Goal: Transaction & Acquisition: Download file/media

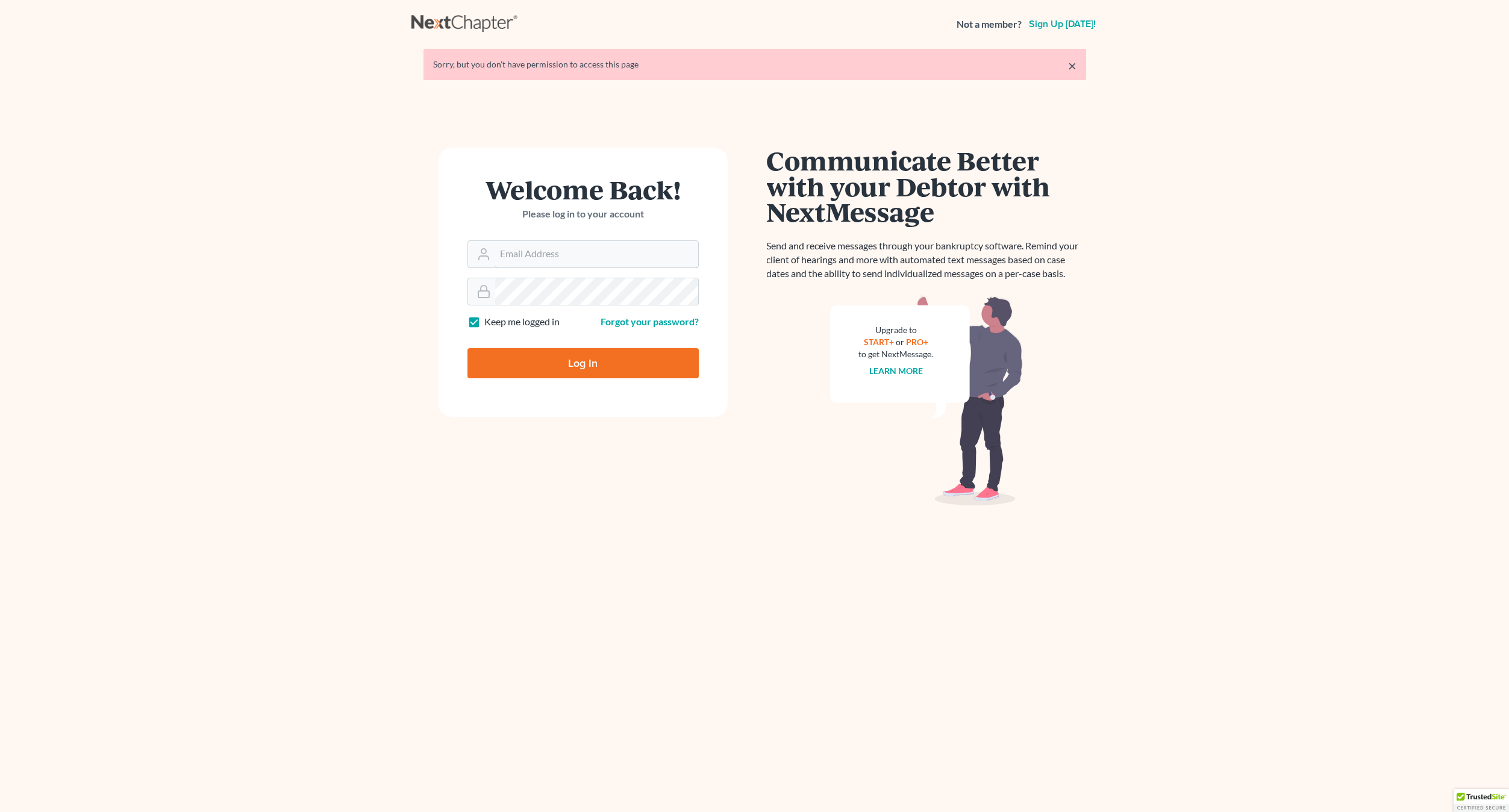
click at [531, 249] on input "Email Address" at bounding box center [596, 254] width 203 height 26
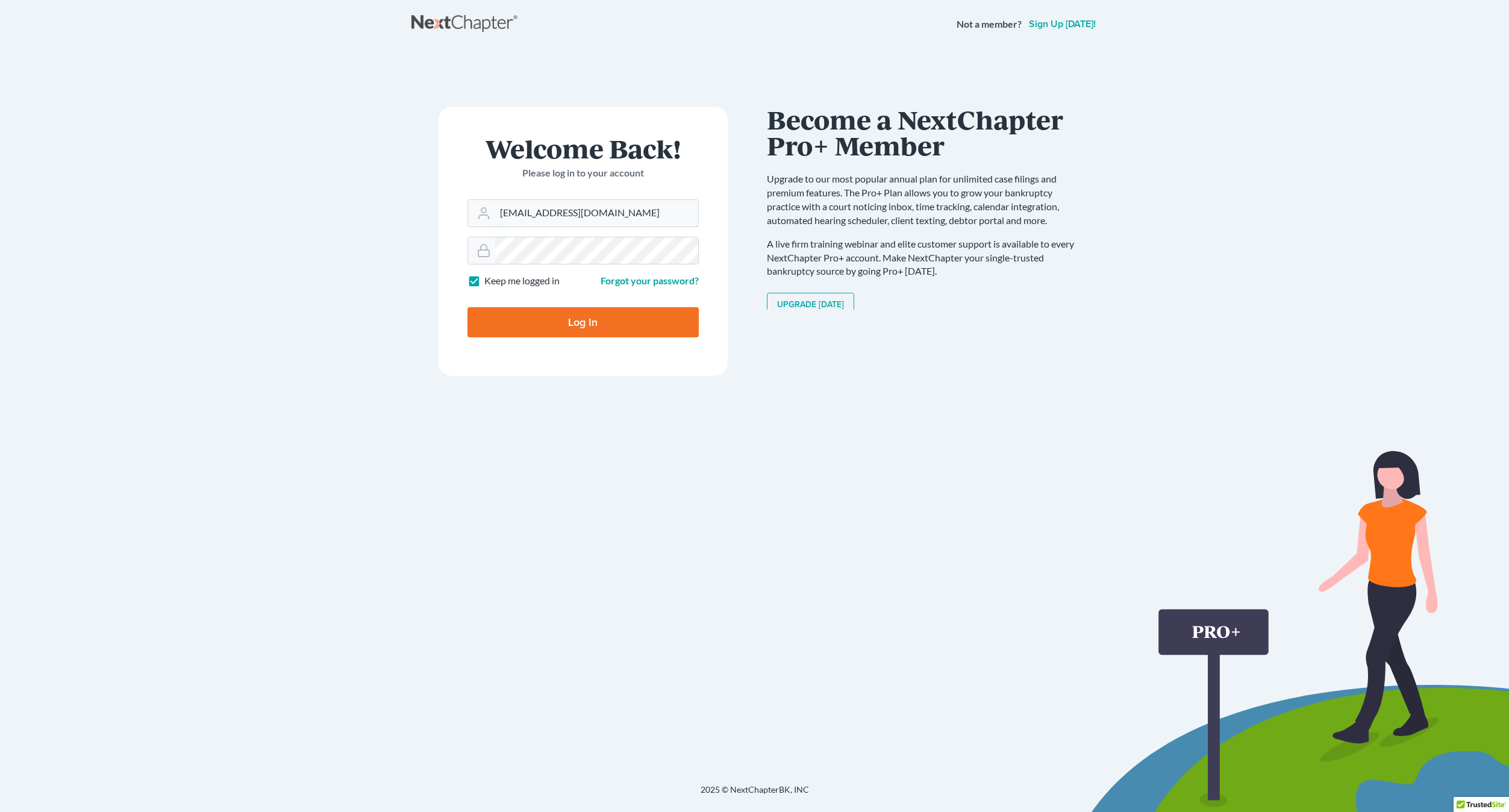
type input "[EMAIL_ADDRESS][DOMAIN_NAME]"
click at [468, 307] on input "Log In" at bounding box center [583, 322] width 231 height 30
type input "Thinking..."
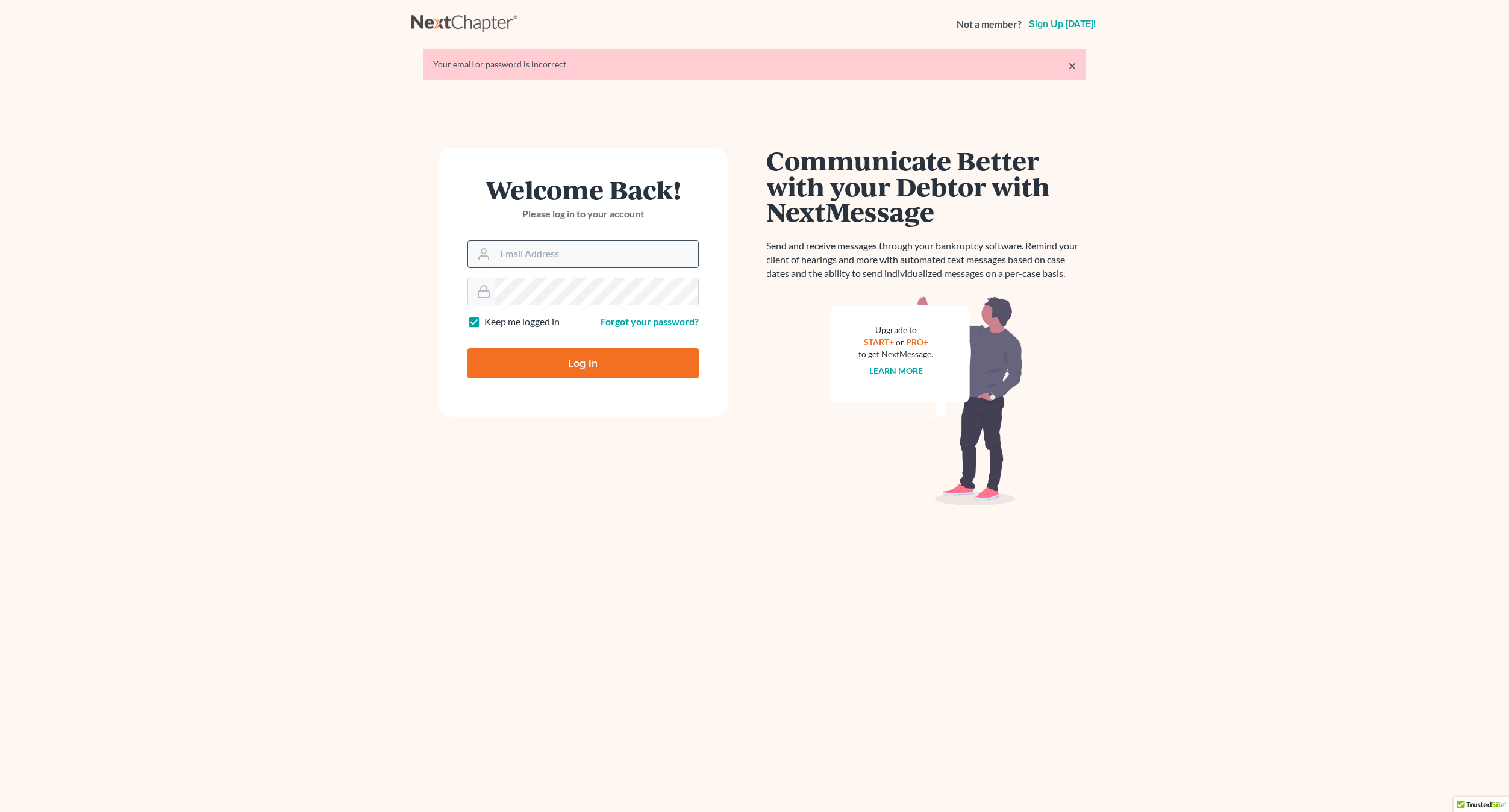
click at [549, 261] on input "Email Address" at bounding box center [596, 254] width 203 height 26
type input "[EMAIL_ADDRESS][DOMAIN_NAME]"
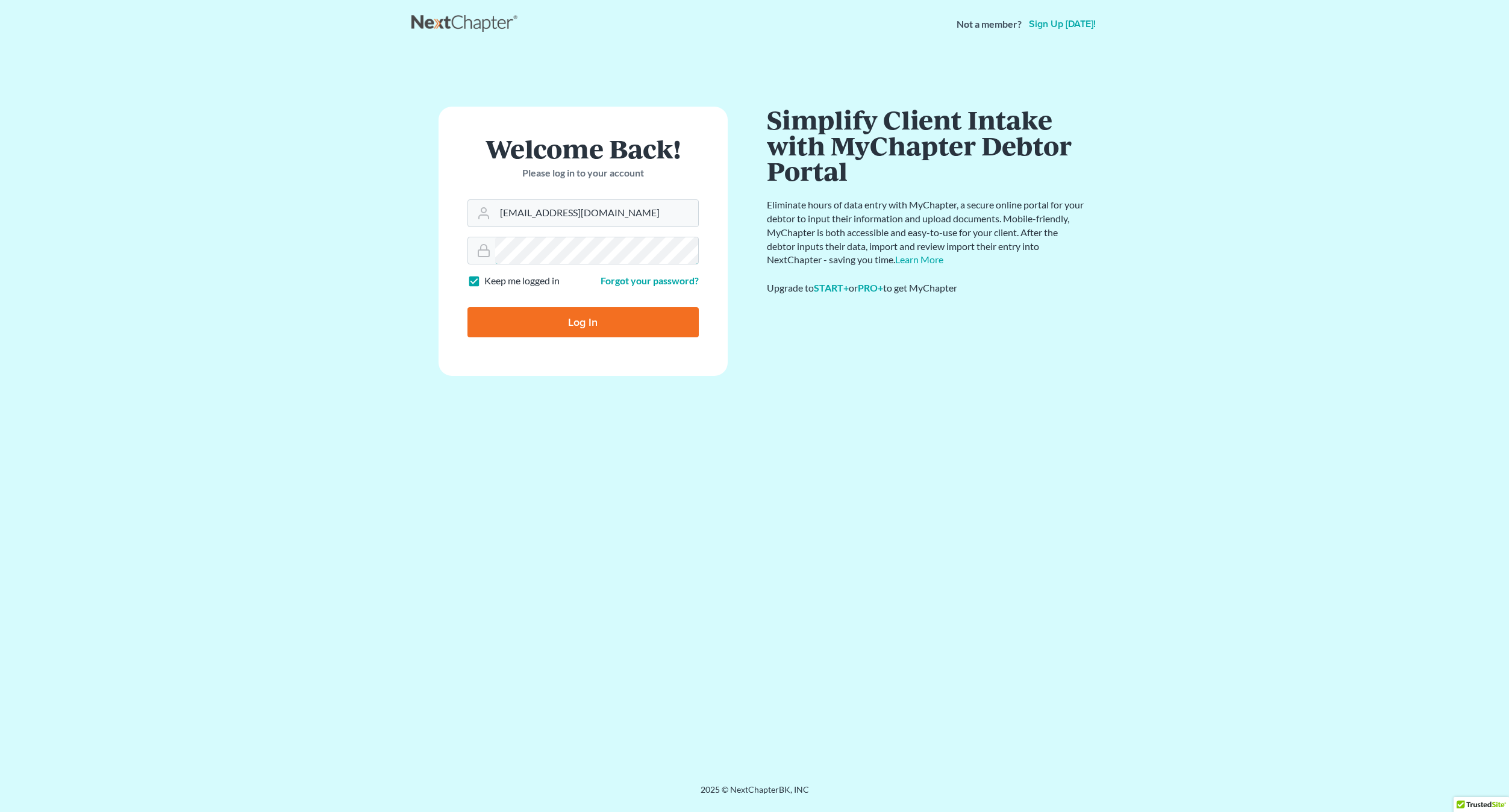
click at [468, 307] on input "Log In" at bounding box center [583, 322] width 231 height 30
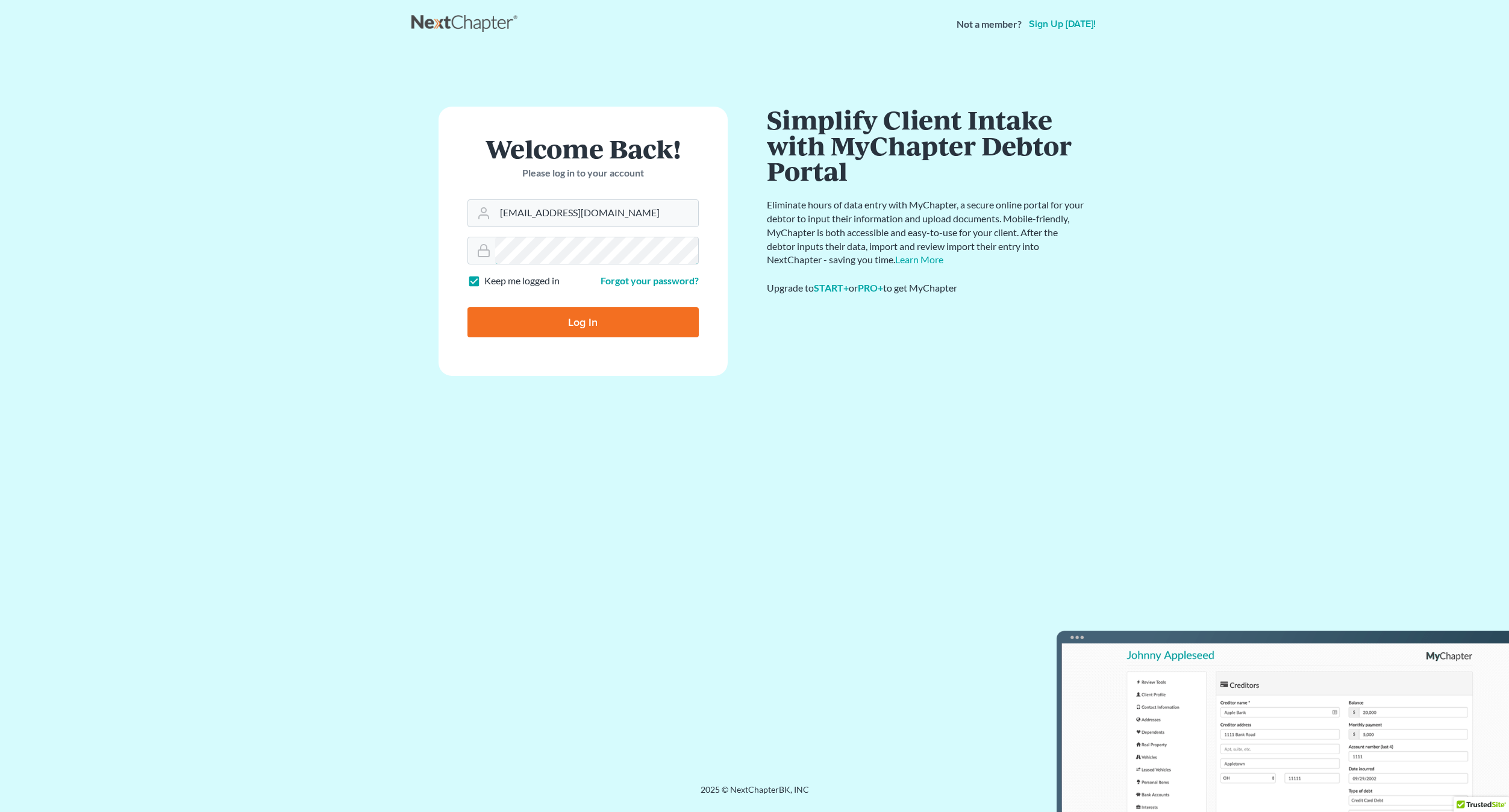
type input "Thinking..."
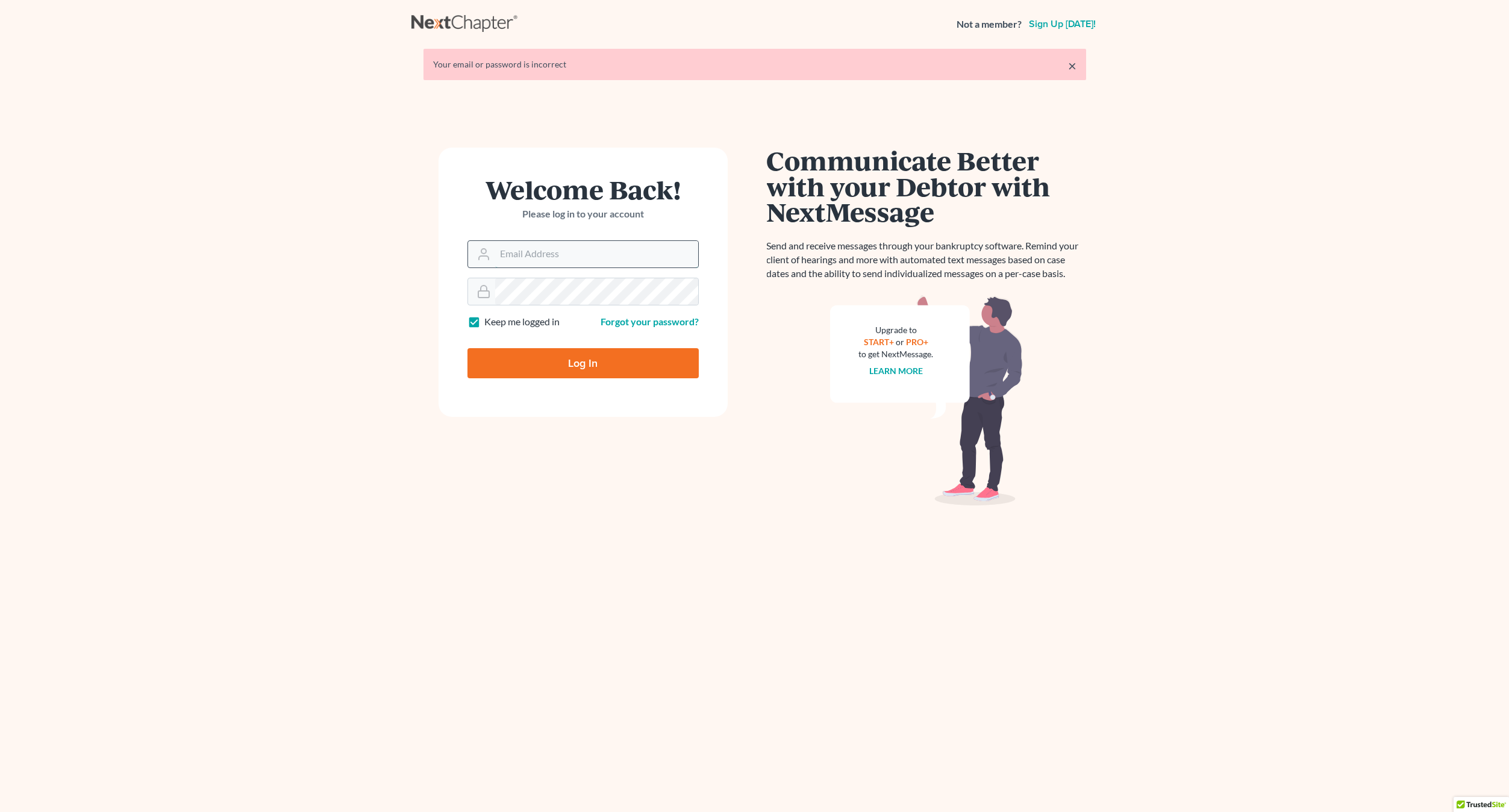
click at [573, 256] on input "Email Address" at bounding box center [596, 254] width 203 height 26
type input "[EMAIL_ADDRESS][DOMAIN_NAME]"
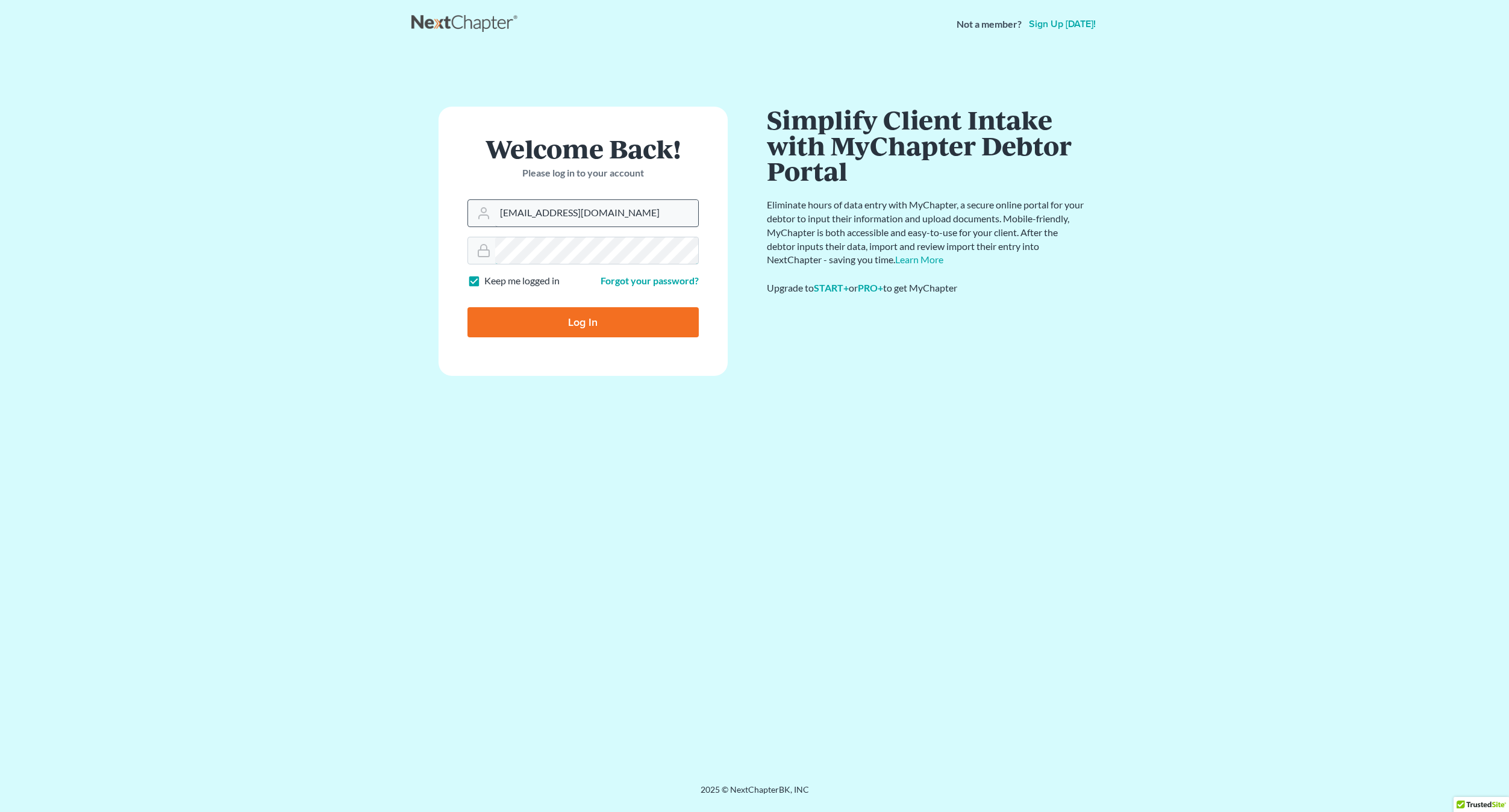
click at [468, 307] on input "Log In" at bounding box center [583, 322] width 231 height 30
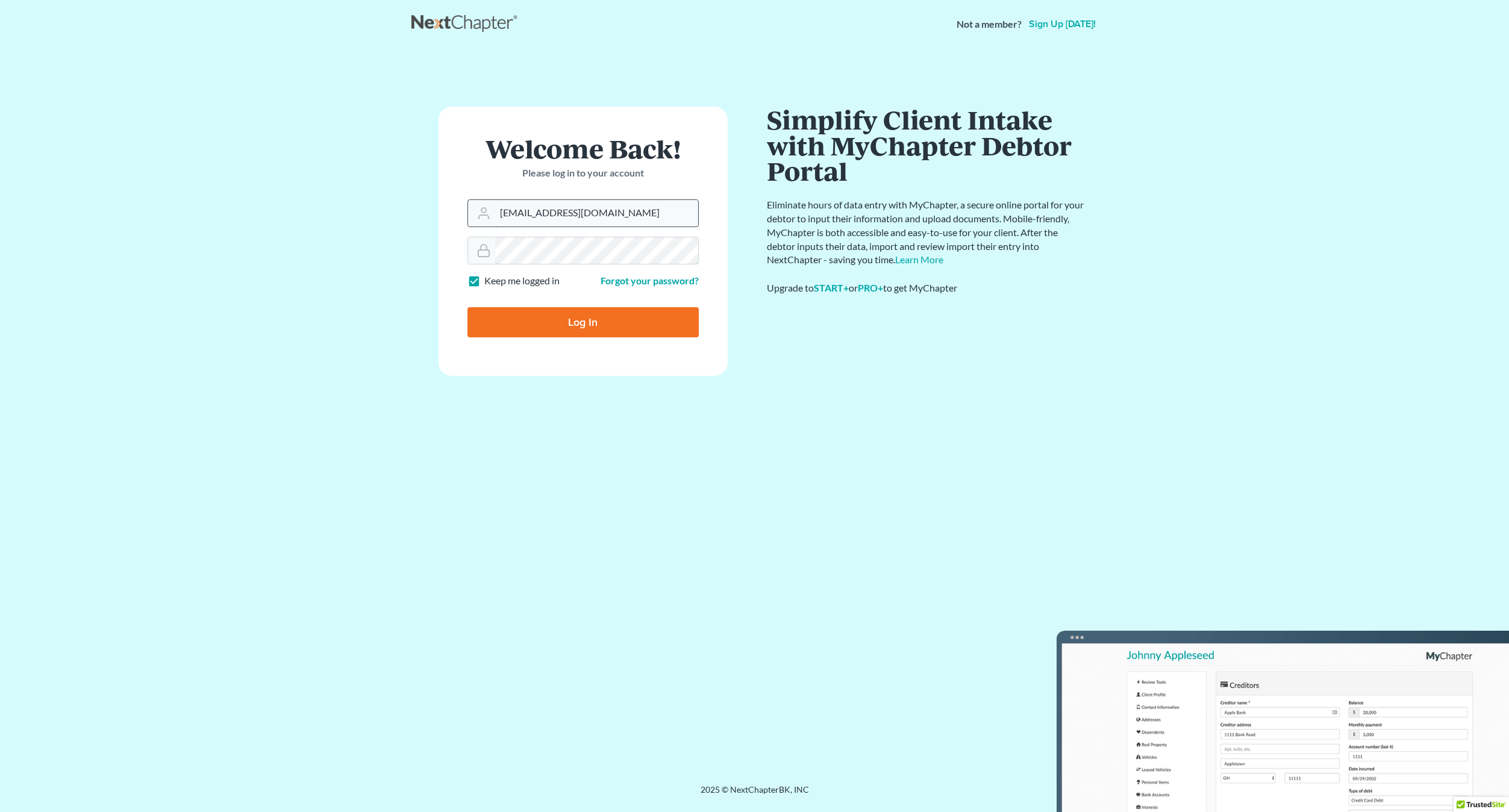
type input "Thinking..."
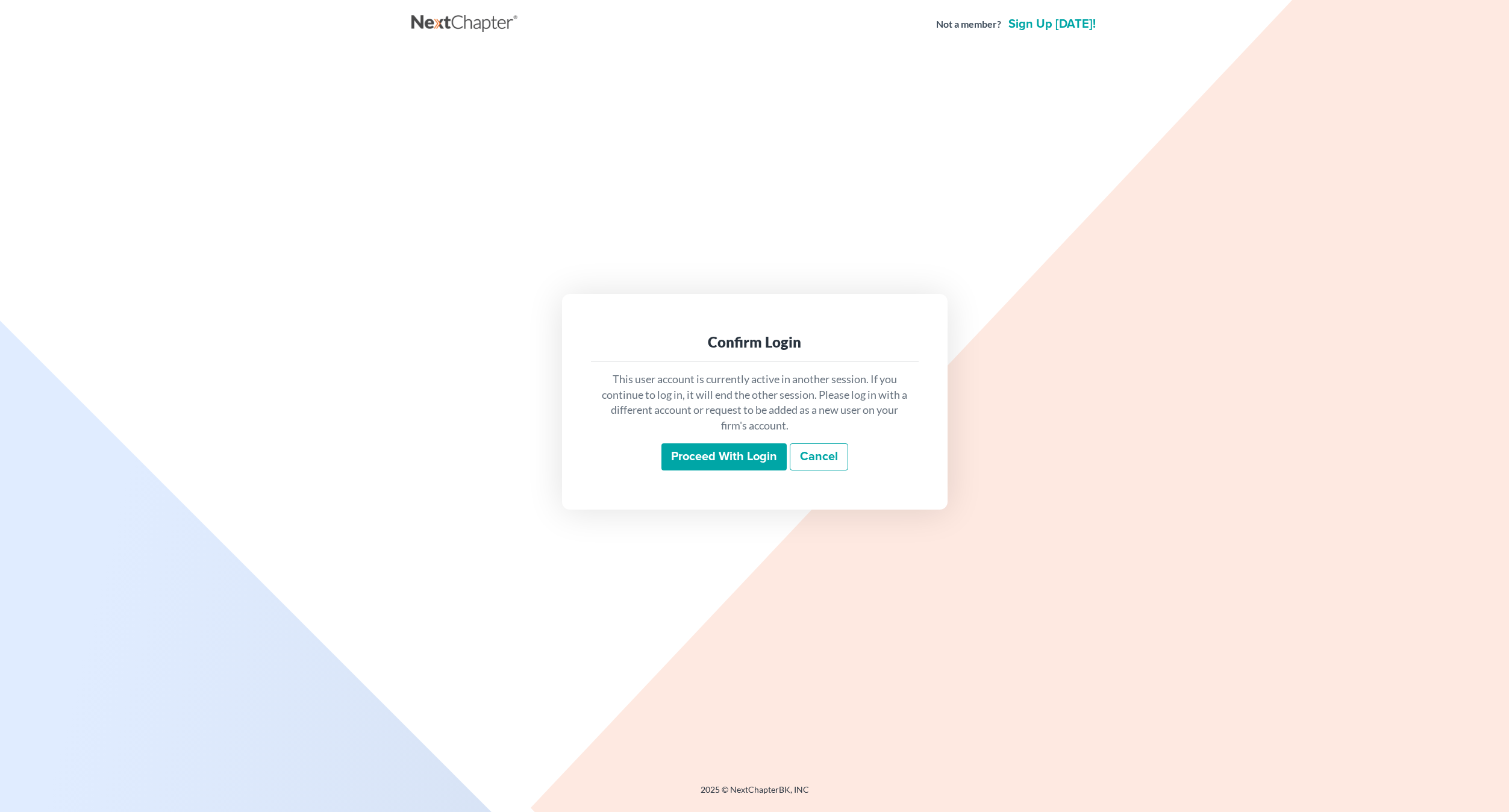
click at [824, 460] on link "Cancel" at bounding box center [819, 457] width 59 height 28
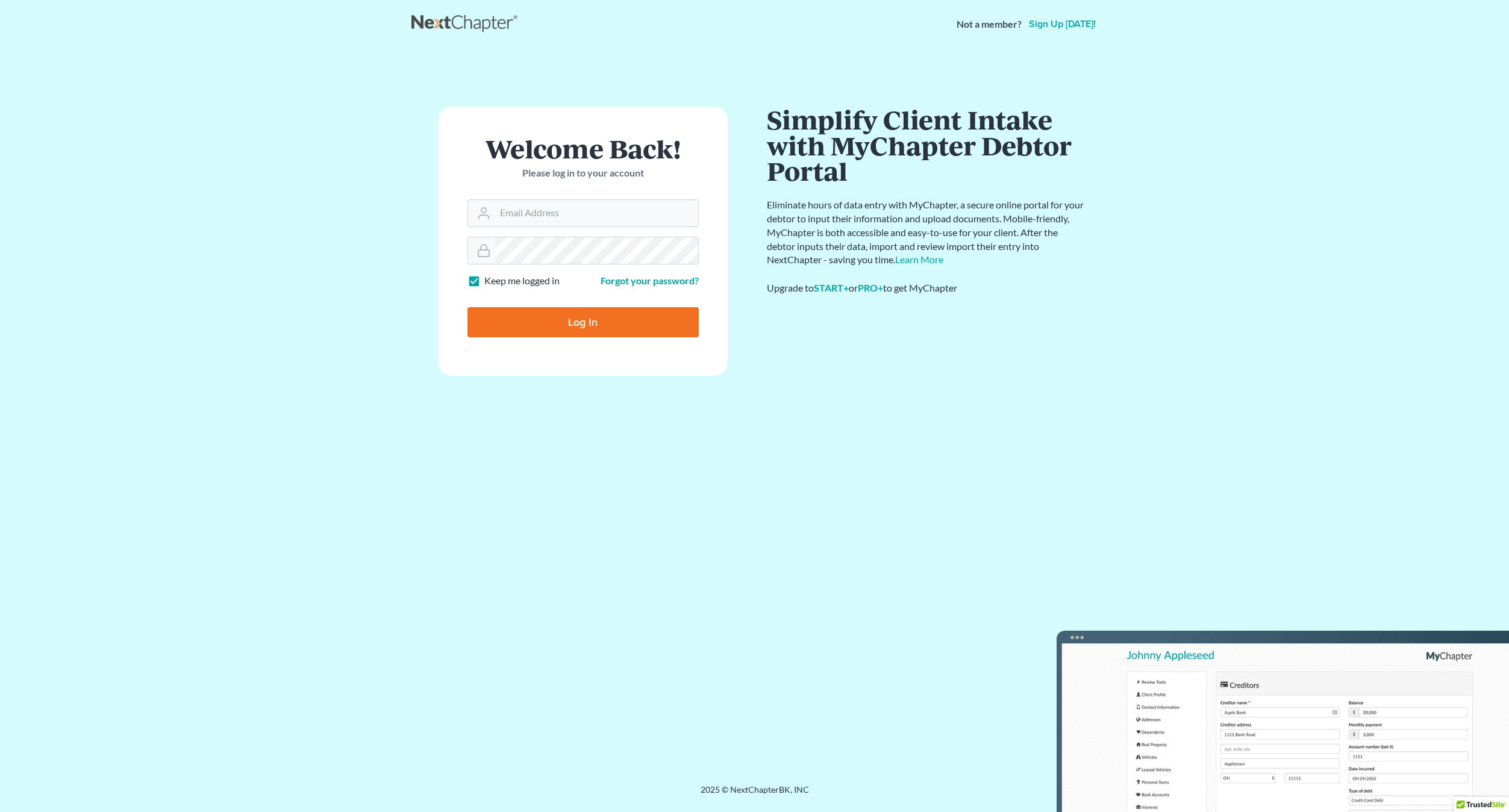
click at [535, 326] on input "Log In" at bounding box center [583, 322] width 231 height 30
type input "Thinking..."
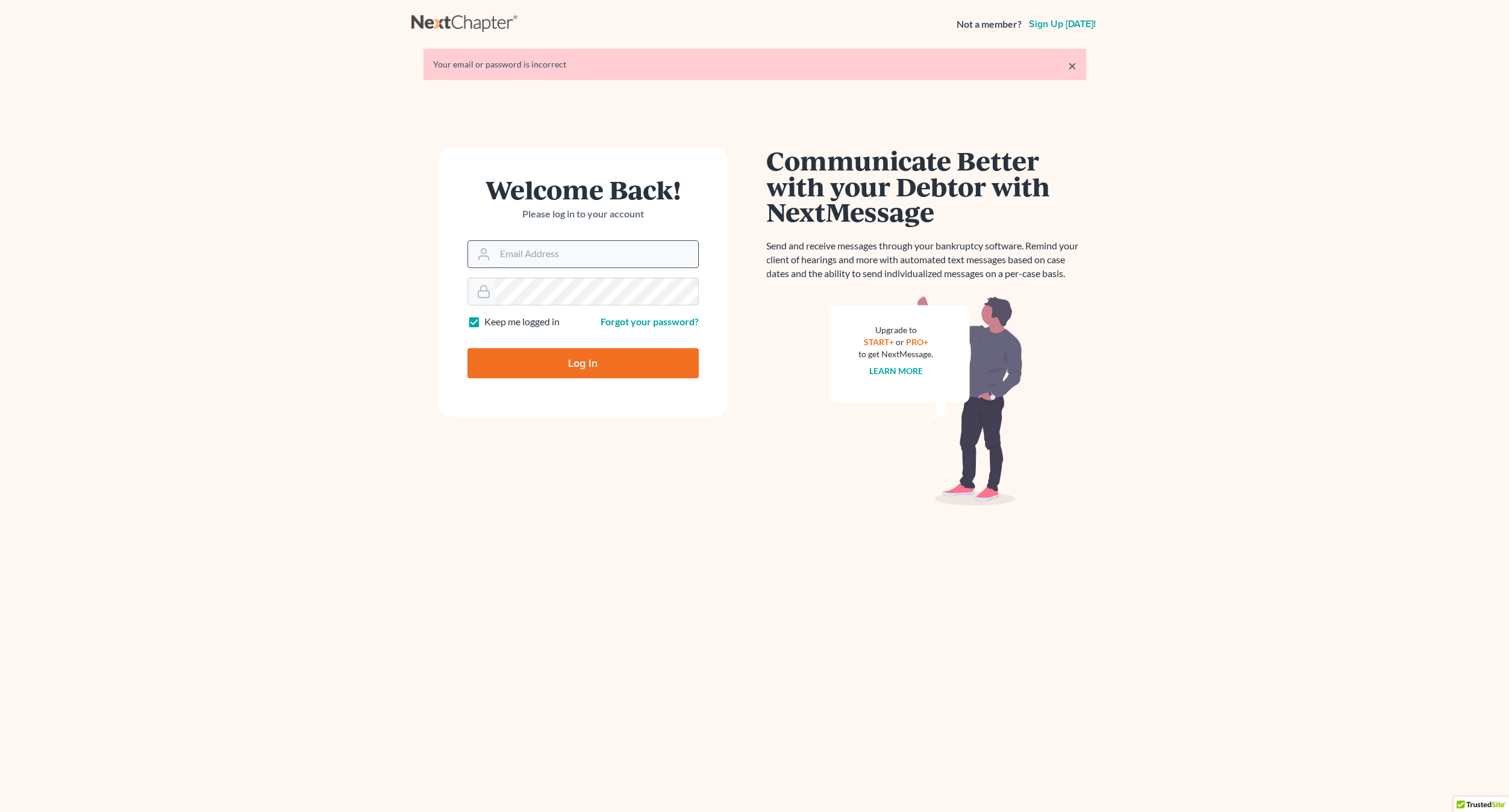
click at [546, 264] on input "Email Address" at bounding box center [596, 254] width 203 height 26
type input "[EMAIL_ADDRESS][DOMAIN_NAME]"
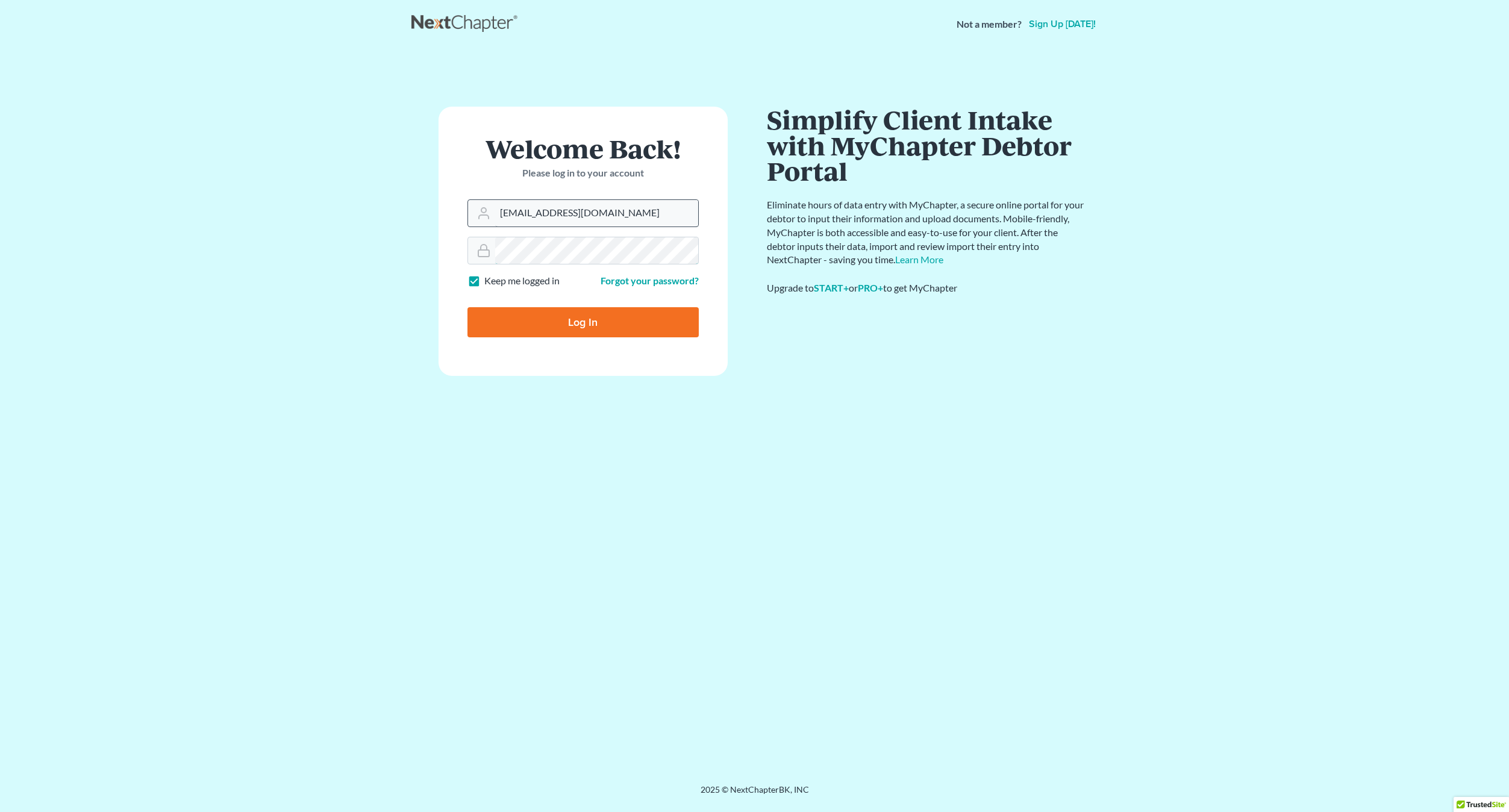
click at [468, 307] on input "Log In" at bounding box center [583, 322] width 231 height 30
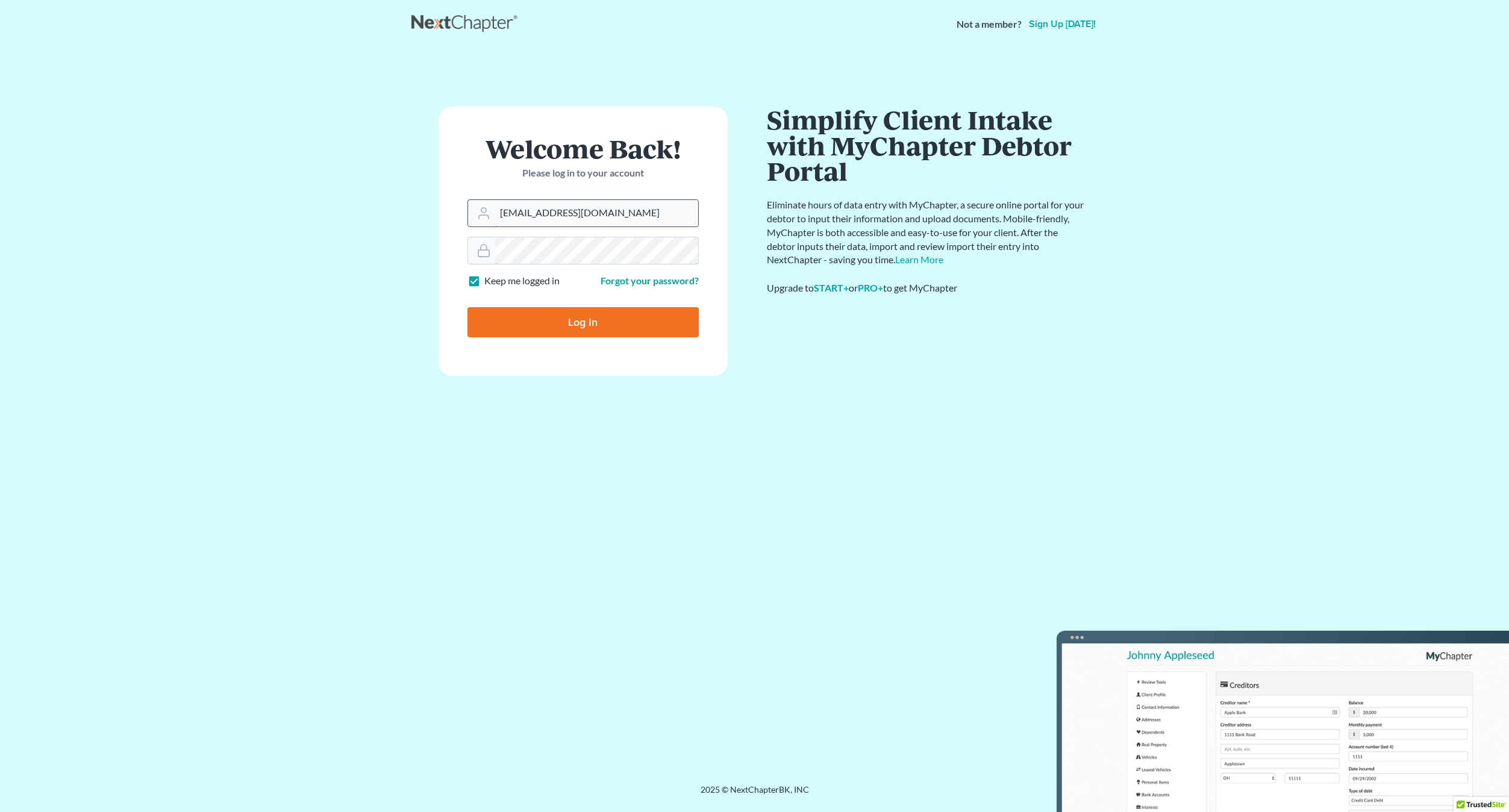
type input "Thinking..."
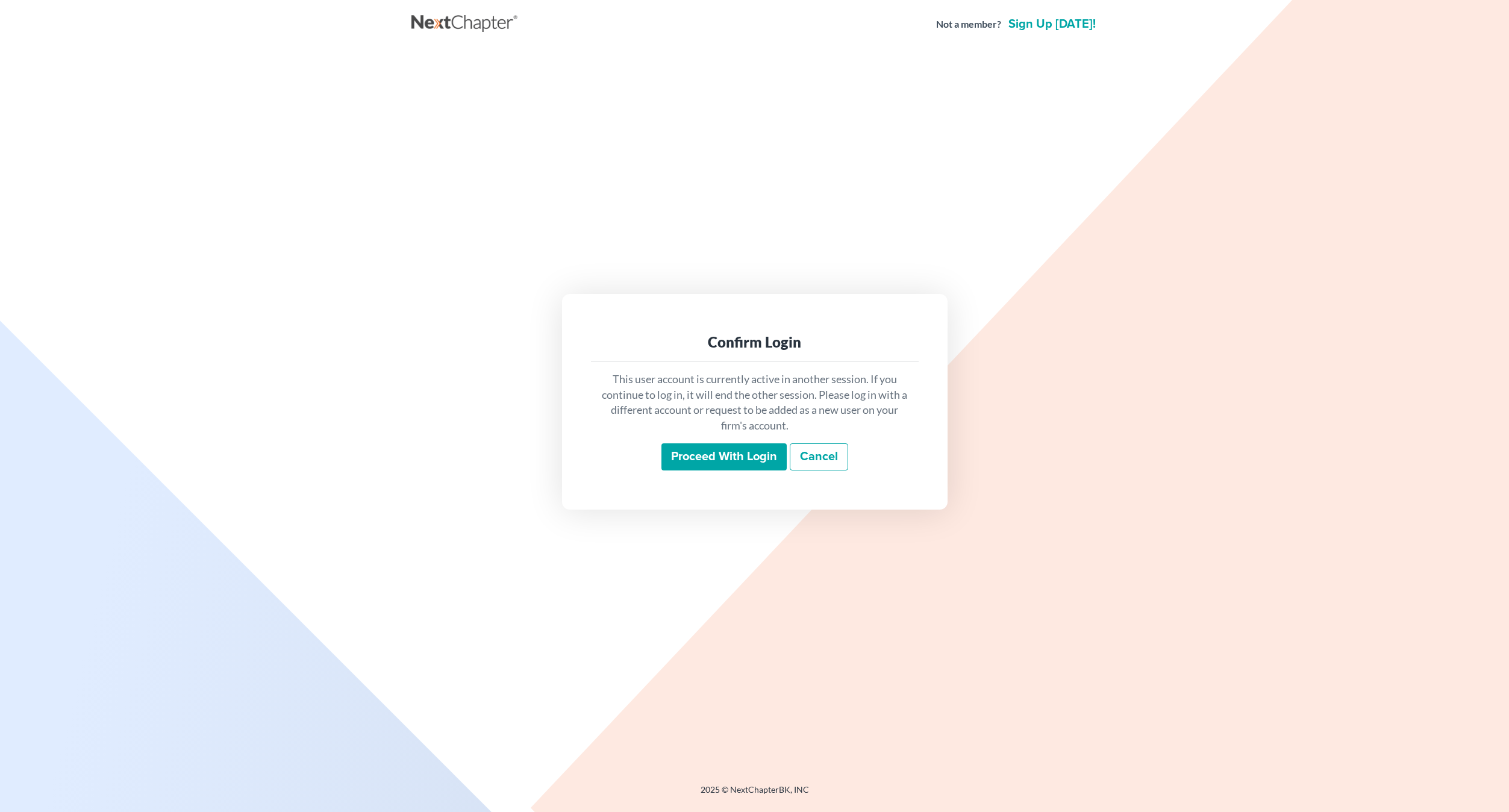
click at [703, 467] on input "Proceed with login" at bounding box center [724, 457] width 126 height 28
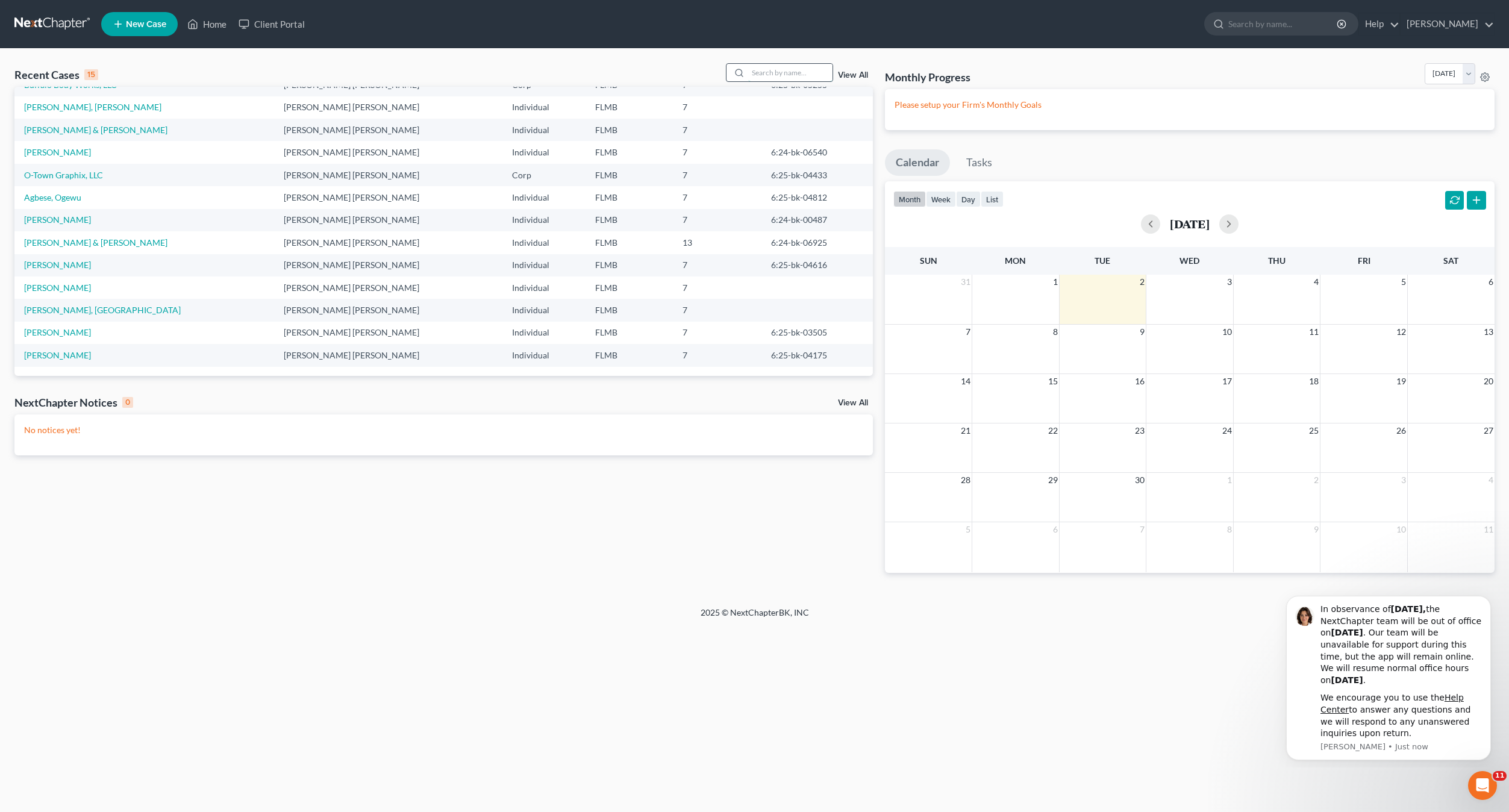
click at [766, 68] on input "search" at bounding box center [790, 72] width 84 height 17
type input "[PERSON_NAME]"
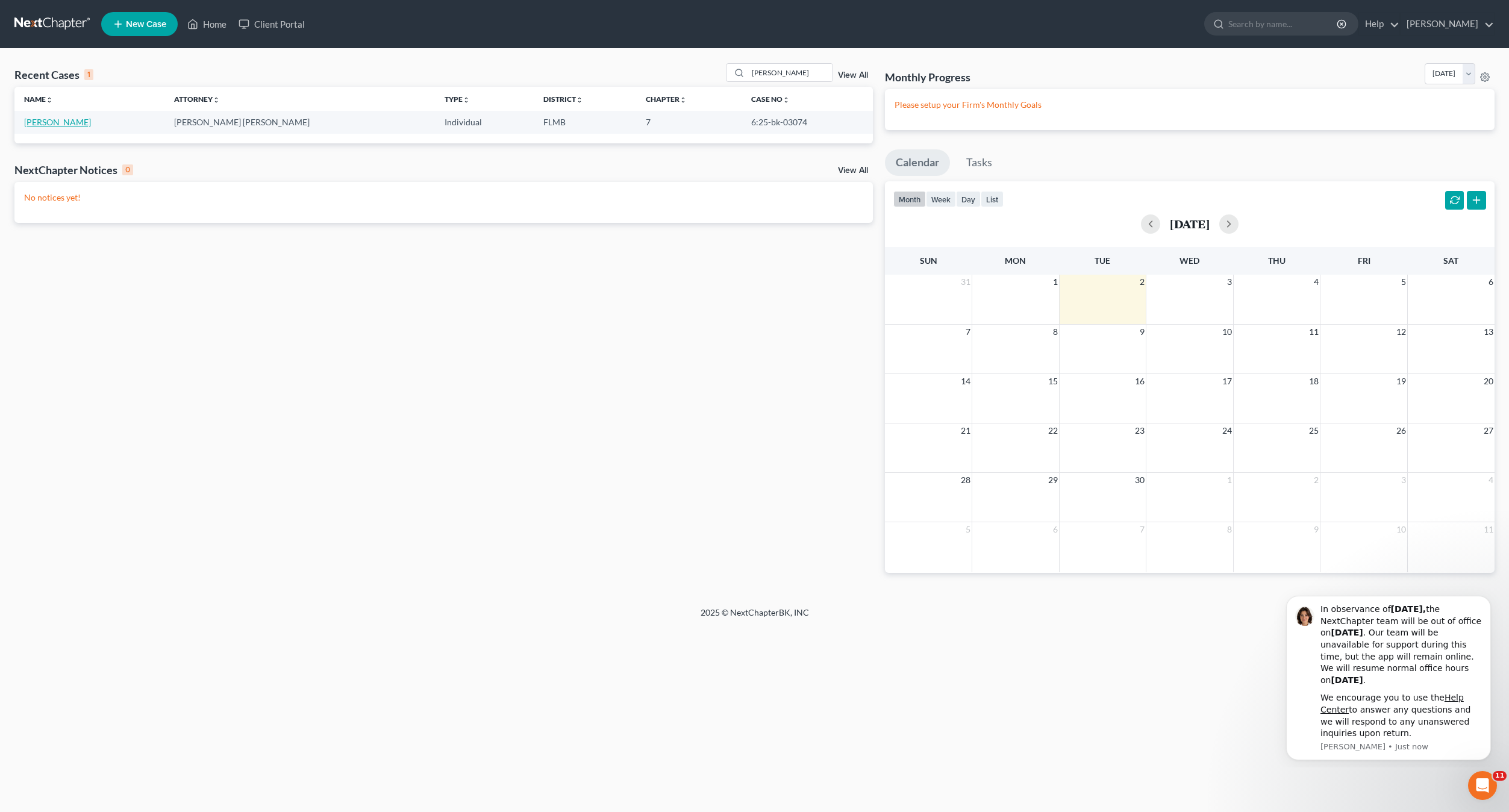
click at [53, 118] on link "[PERSON_NAME]" at bounding box center [57, 122] width 67 height 10
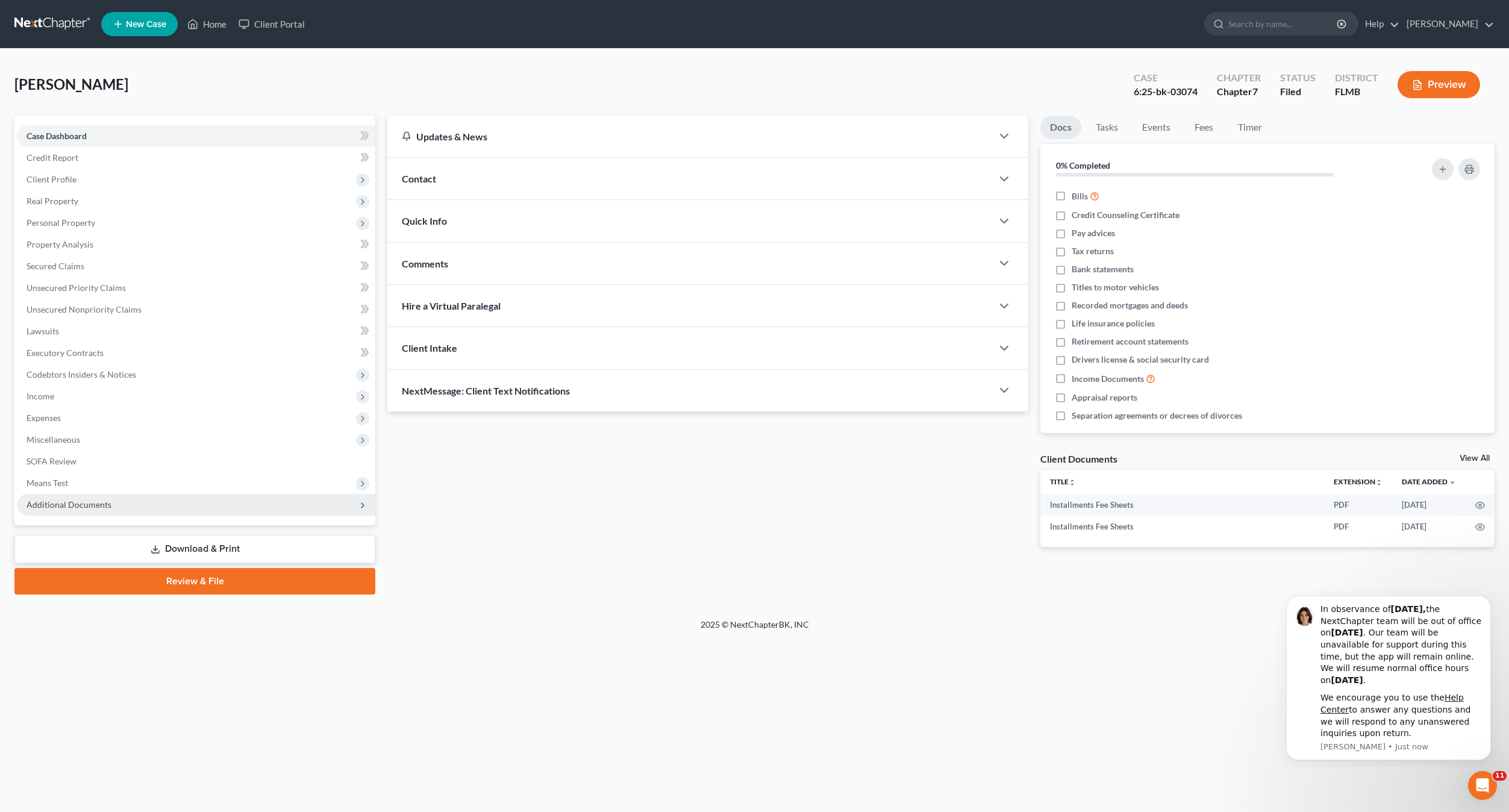
click at [82, 504] on span "Additional Documents" at bounding box center [69, 504] width 85 height 10
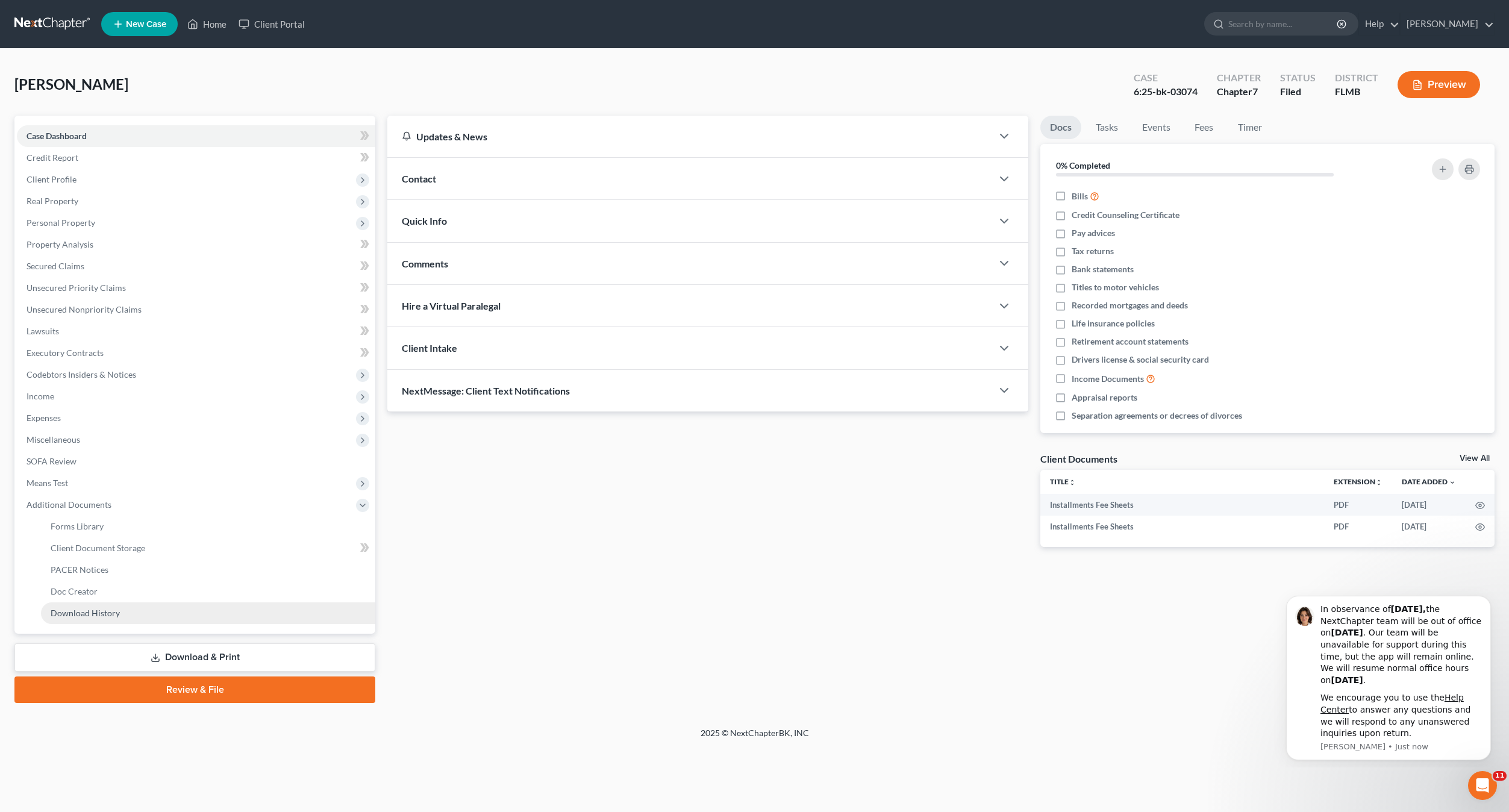
click at [94, 619] on link "Download History" at bounding box center [208, 613] width 334 height 22
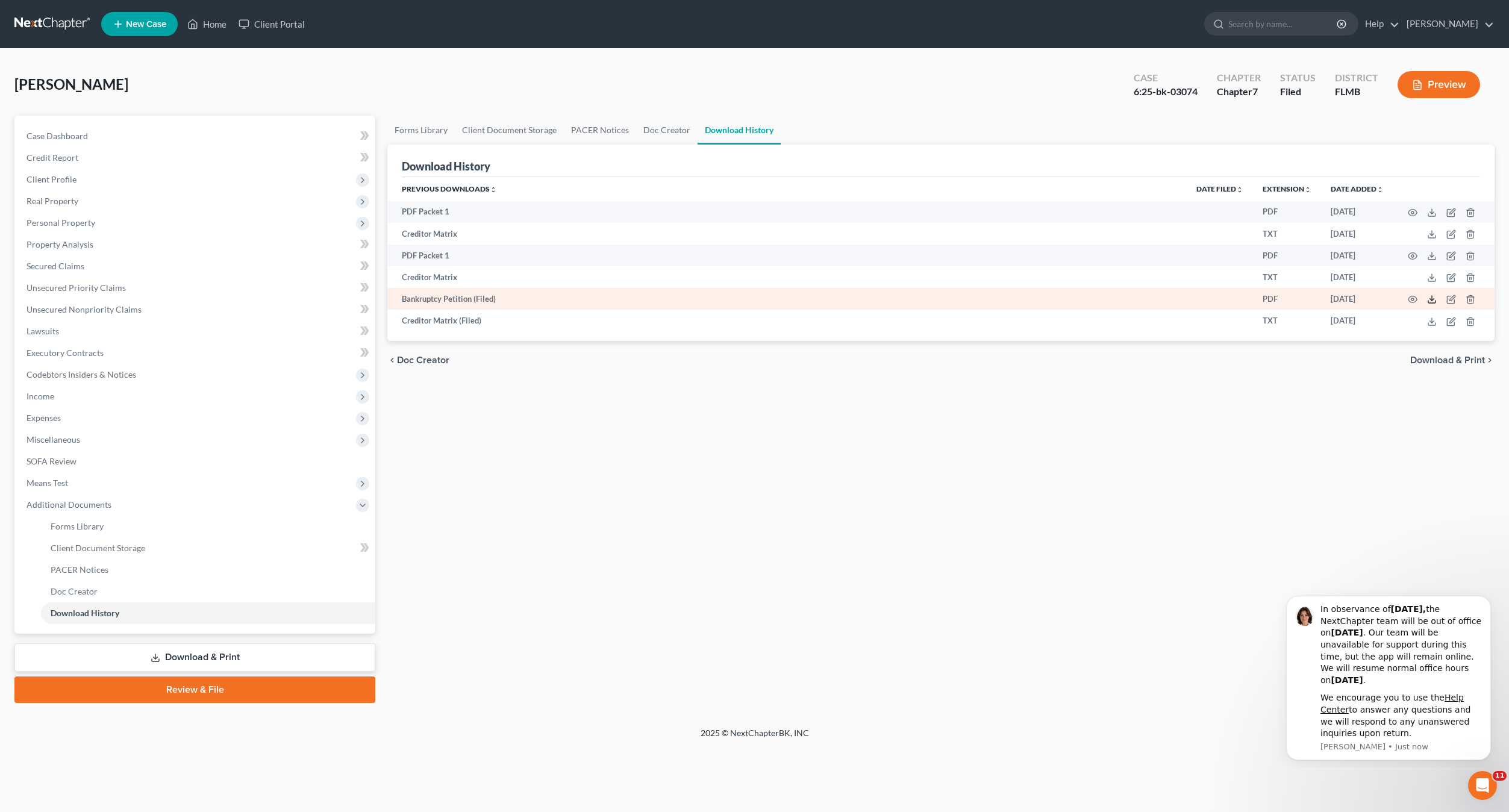
click at [1431, 297] on icon at bounding box center [1432, 299] width 10 height 10
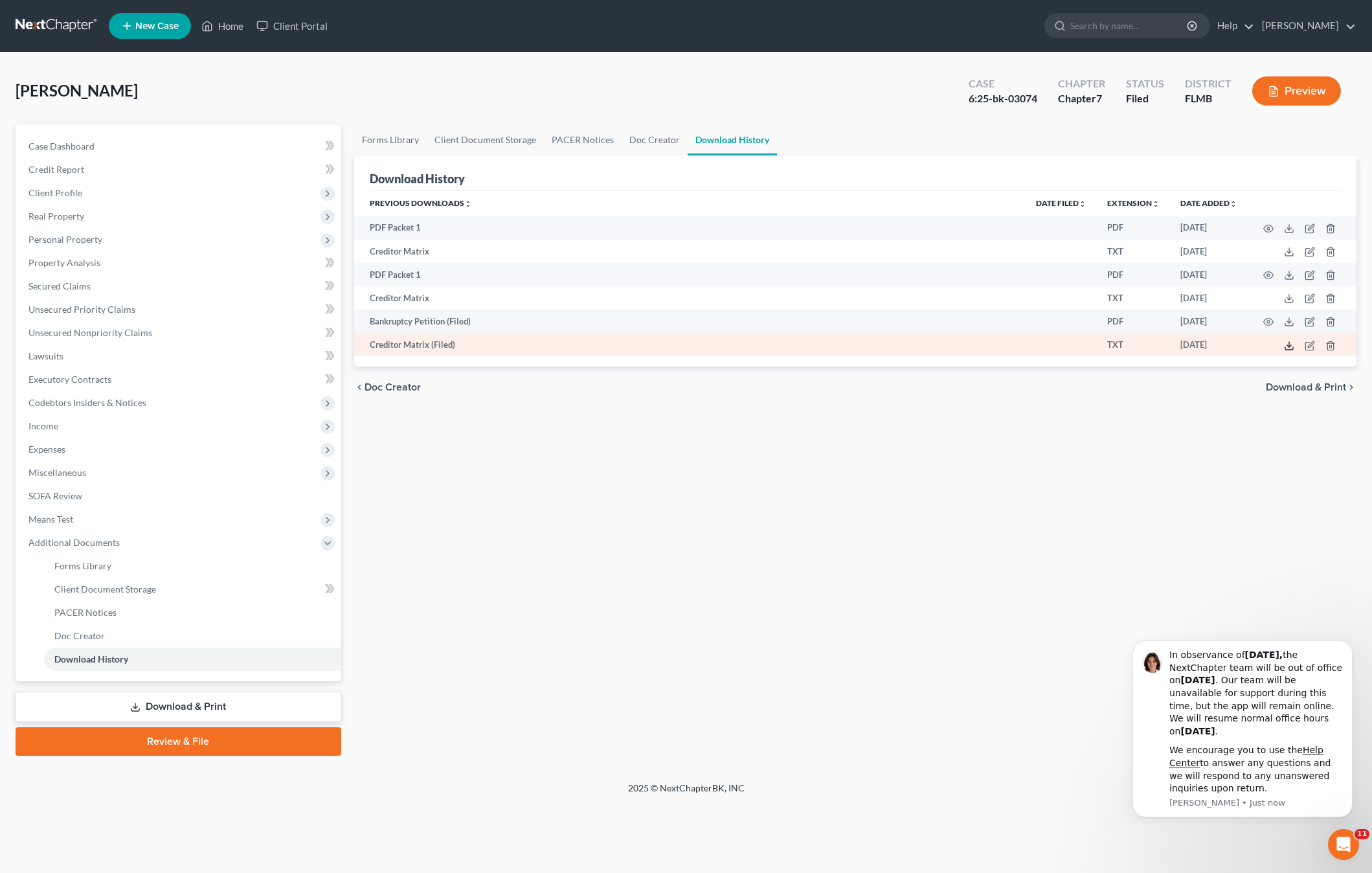
click at [1290, 345] on icon at bounding box center [1289, 345] width 10 height 10
